Goal: Information Seeking & Learning: Find specific page/section

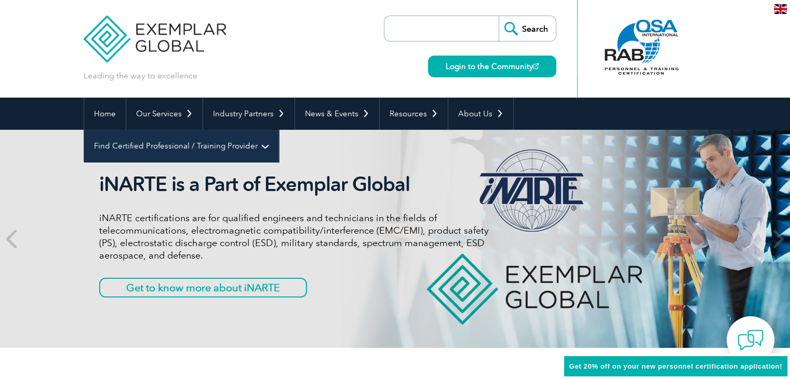
click at [278, 130] on link "Find Certified Professional / Training Provider" at bounding box center [181, 146] width 194 height 32
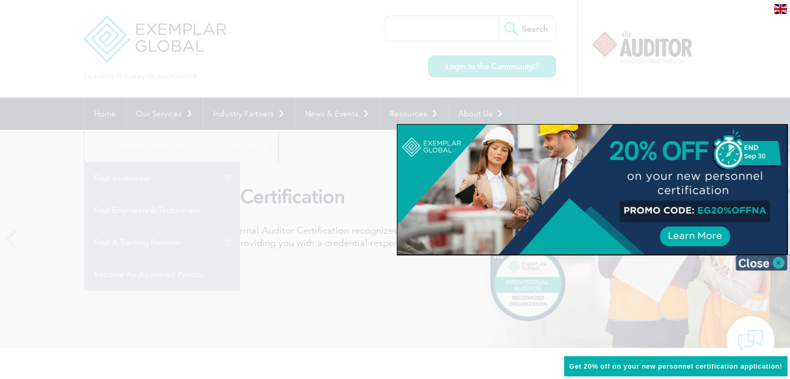
click at [769, 268] on img at bounding box center [761, 263] width 52 height 16
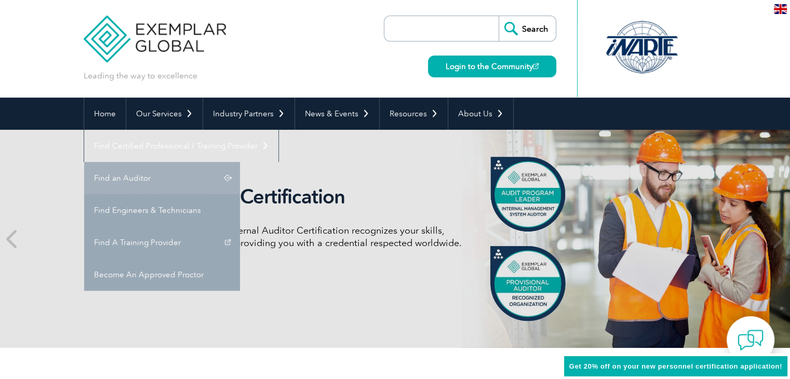
click at [240, 162] on link "Find an Auditor" at bounding box center [162, 178] width 156 height 32
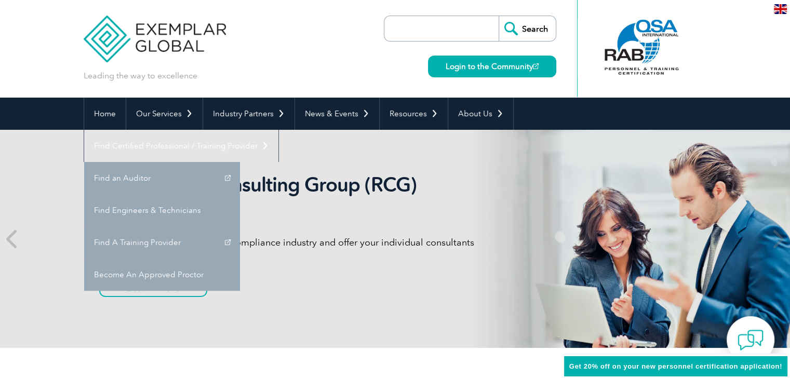
click at [216, 190] on h2 "Recognized Consulting Group (RCG) program" at bounding box center [293, 197] width 389 height 48
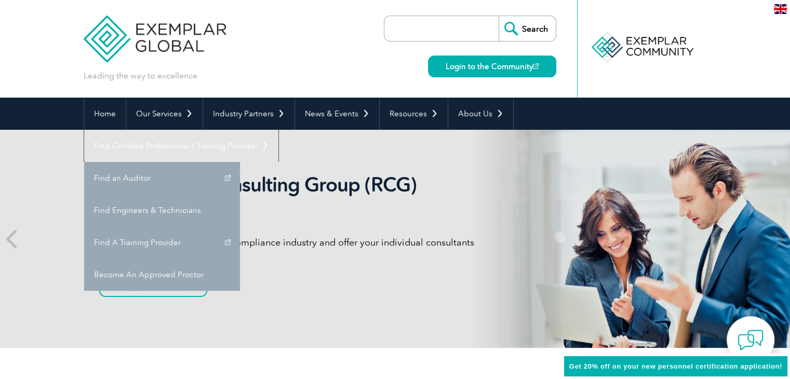
click at [250, 144] on div "Recognized Consulting Group (RCG) program Gain global recognition in the compli…" at bounding box center [395, 239] width 623 height 218
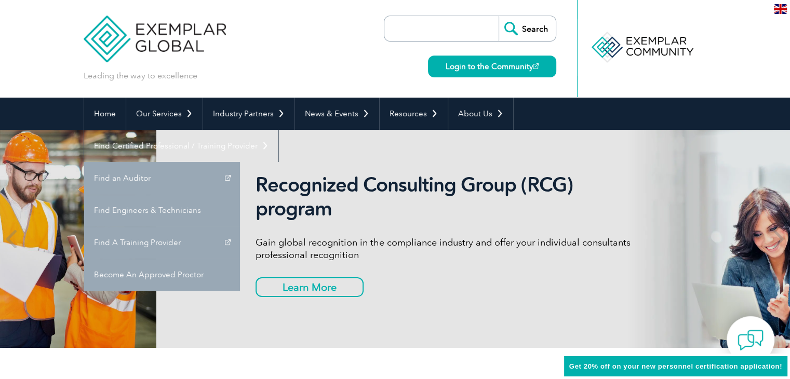
drag, startPoint x: 89, startPoint y: 183, endPoint x: 245, endPoint y: 196, distance: 156.8
click at [245, 196] on div "Recognized Consulting Group (RCG) program Gain global recognition in the compli…" at bounding box center [551, 239] width 623 height 218
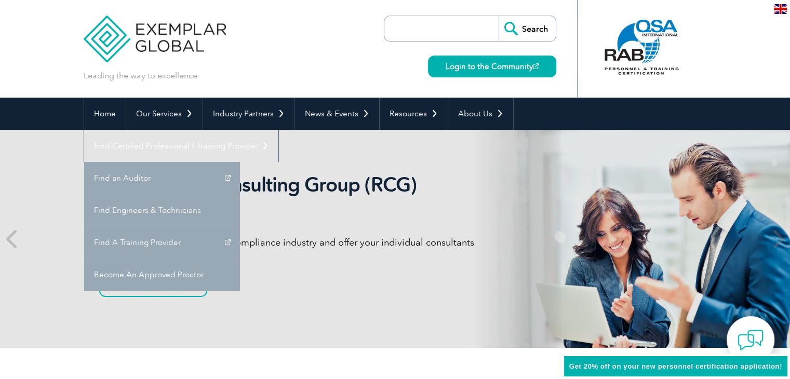
click at [293, 177] on h2 "Recognized Consulting Group (RCG) program" at bounding box center [293, 197] width 389 height 48
drag, startPoint x: 102, startPoint y: 173, endPoint x: 245, endPoint y: 231, distance: 154.7
click at [245, 231] on div "Recognized Consulting Group (RCG) program Gain global recognition in the compli…" at bounding box center [293, 239] width 389 height 132
